Goal: Register for event/course

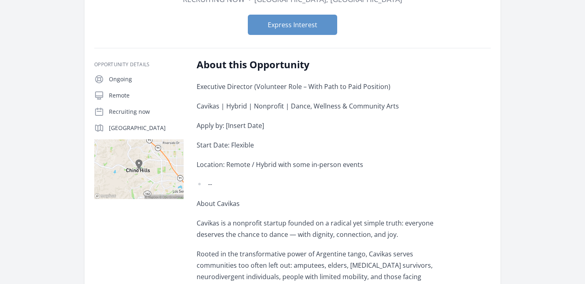
scroll to position [113, 0]
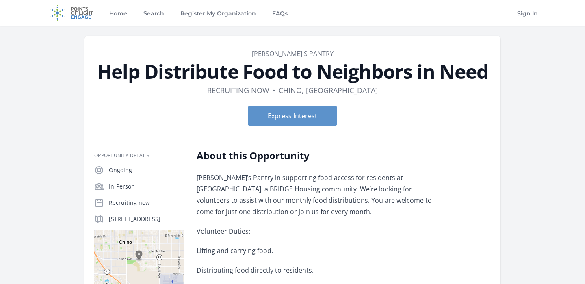
scroll to position [41, 0]
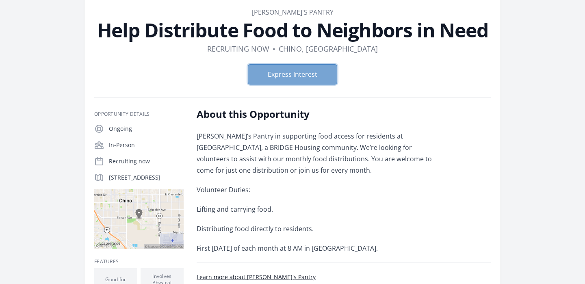
click at [283, 74] on button "Express Interest" at bounding box center [292, 74] width 89 height 20
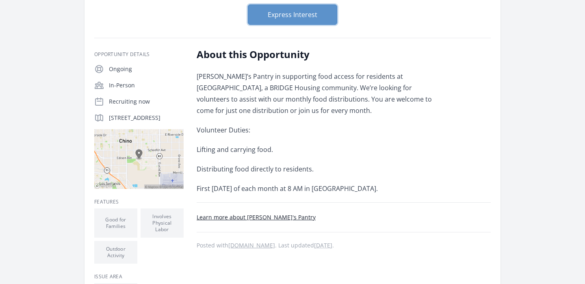
scroll to position [0, 0]
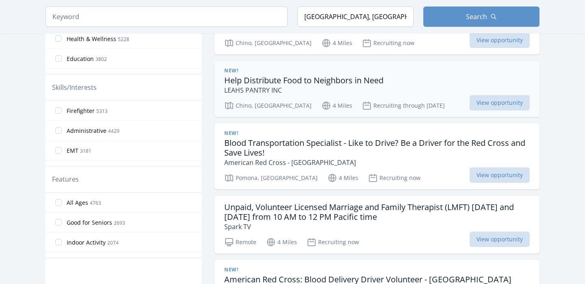
scroll to position [340, 0]
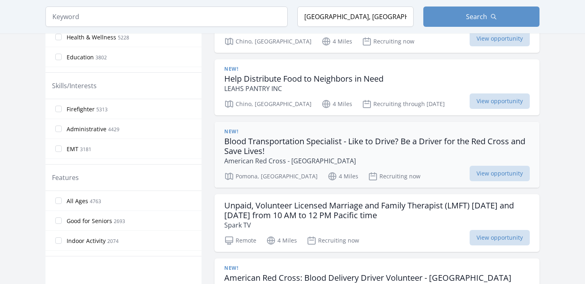
click at [315, 151] on h3 "Blood Transportation Specialist - Like to Drive? Be a Driver for the Red Cross …" at bounding box center [377, 147] width 306 height 20
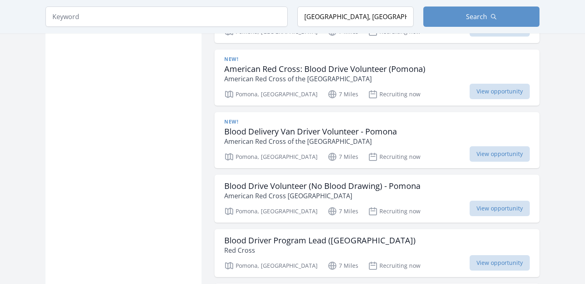
scroll to position [737, 0]
click at [352, 197] on p "American Red Cross Los Angeles Region" at bounding box center [322, 196] width 196 height 10
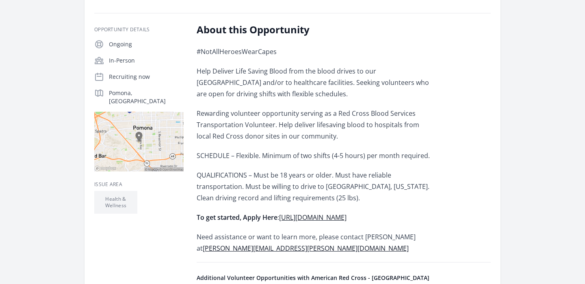
scroll to position [171, 0]
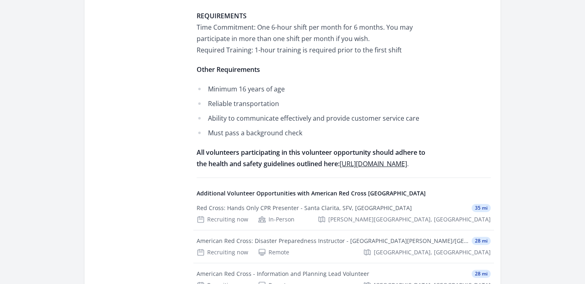
scroll to position [414, 0]
click at [340, 168] on link "https://volunteer.laworks.com/health-and-safety" at bounding box center [373, 163] width 67 height 9
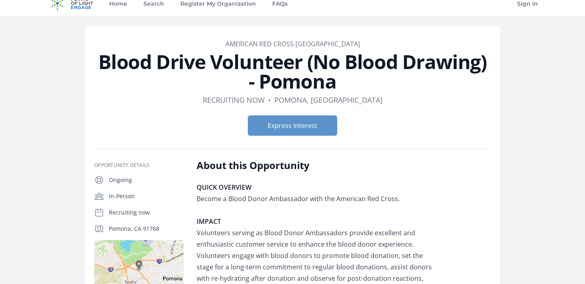
scroll to position [10, 0]
click at [288, 123] on button "Express Interest" at bounding box center [292, 125] width 89 height 20
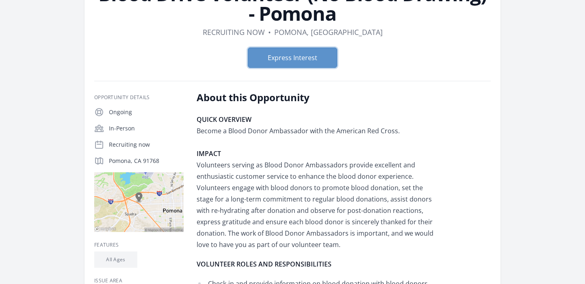
scroll to position [0, 0]
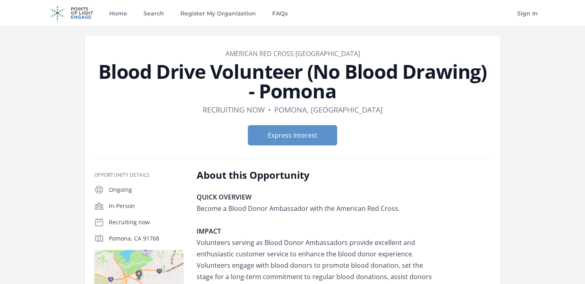
click at [78, 11] on img at bounding box center [72, 13] width 52 height 26
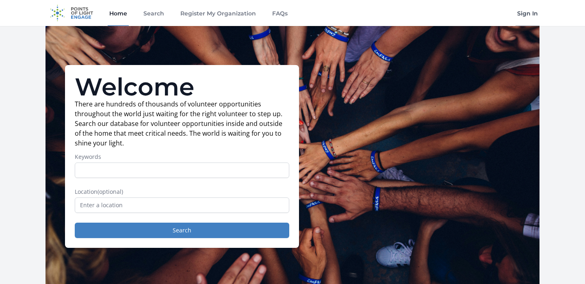
click at [528, 12] on link "Sign In" at bounding box center [528, 13] width 24 height 26
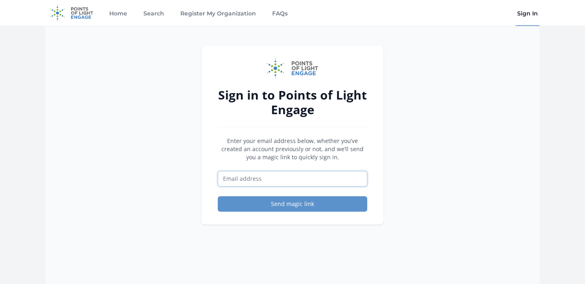
click at [288, 178] on input "Email address" at bounding box center [293, 178] width 150 height 15
click at [85, 14] on img at bounding box center [72, 13] width 52 height 26
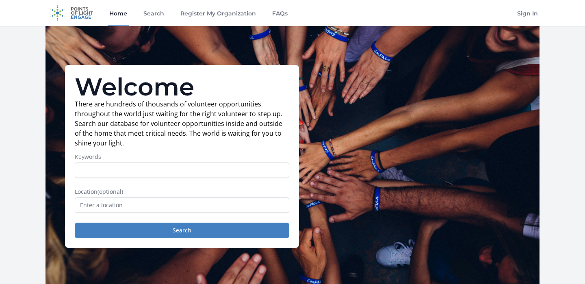
click at [116, 167] on input "Keywords" at bounding box center [182, 170] width 215 height 15
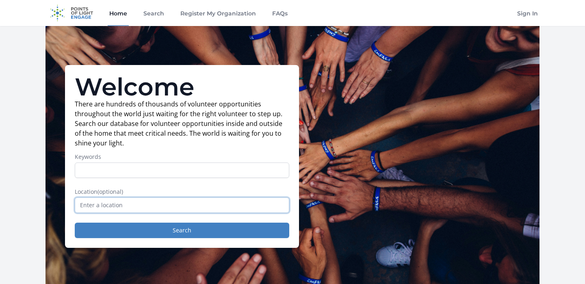
click at [101, 201] on input "text" at bounding box center [182, 204] width 215 height 15
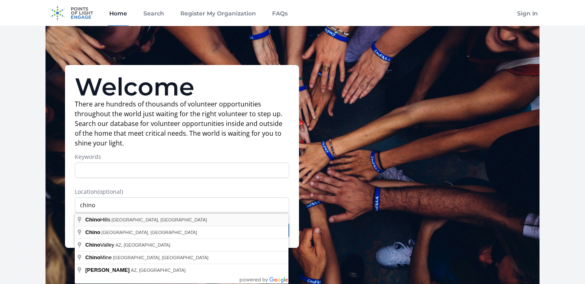
type input "Chino Hills, CA, USA"
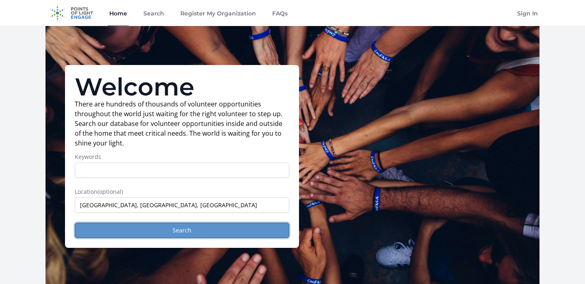
click at [126, 236] on button "Search" at bounding box center [182, 230] width 215 height 15
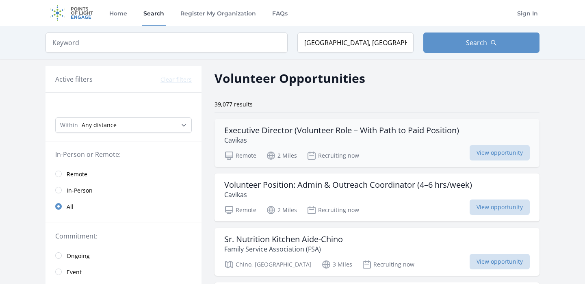
click at [319, 135] on h3 "Executive Director (Volunteer Role – With Path to Paid Position)" at bounding box center [341, 131] width 235 height 10
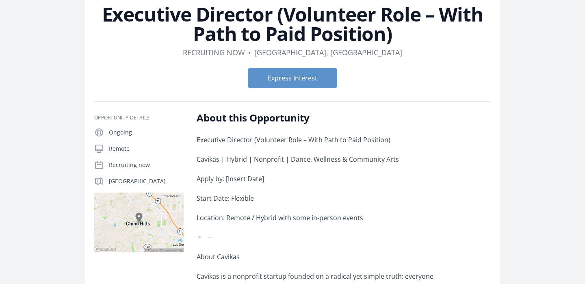
scroll to position [61, 0]
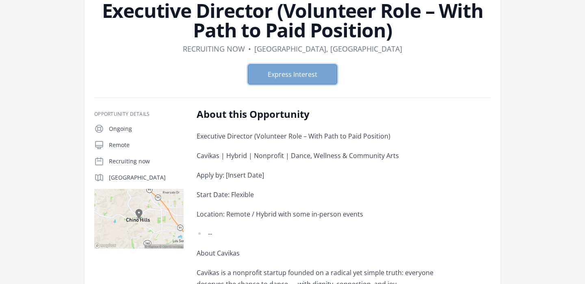
click at [325, 81] on button "Express Interest" at bounding box center [292, 74] width 89 height 20
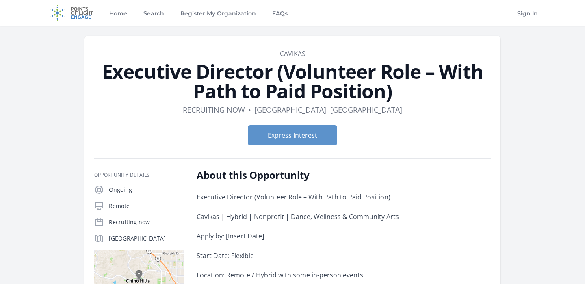
click at [74, 17] on img at bounding box center [72, 13] width 52 height 26
